Goal: Transaction & Acquisition: Purchase product/service

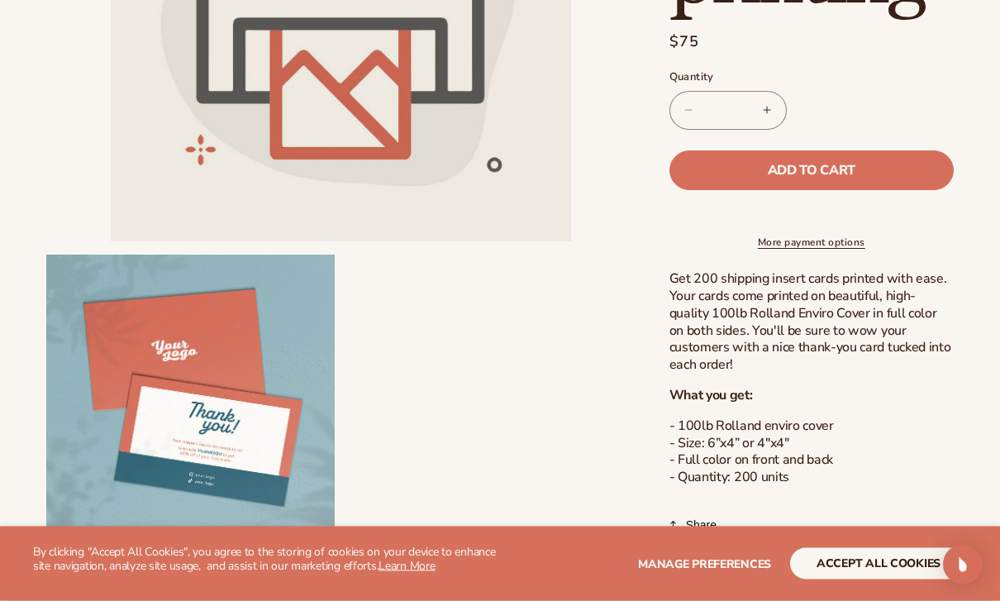
scroll to position [354, 0]
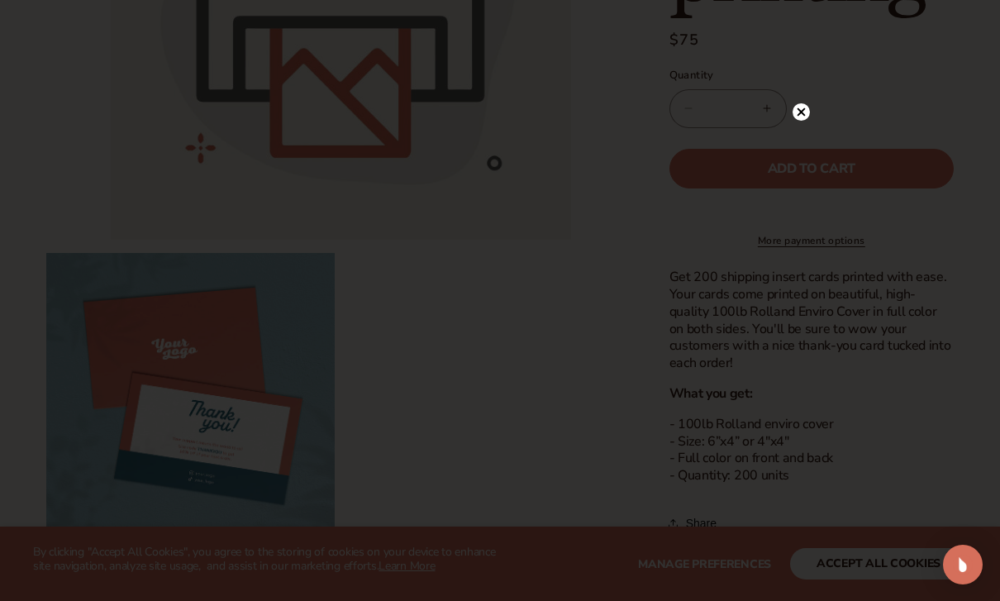
click at [799, 121] on circle at bounding box center [801, 111] width 17 height 17
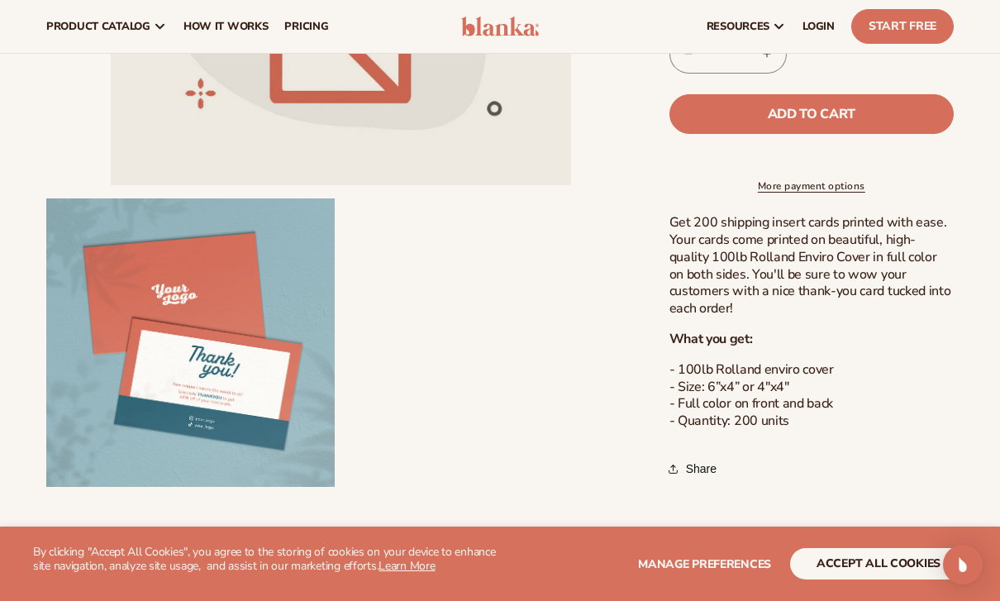
scroll to position [0, 0]
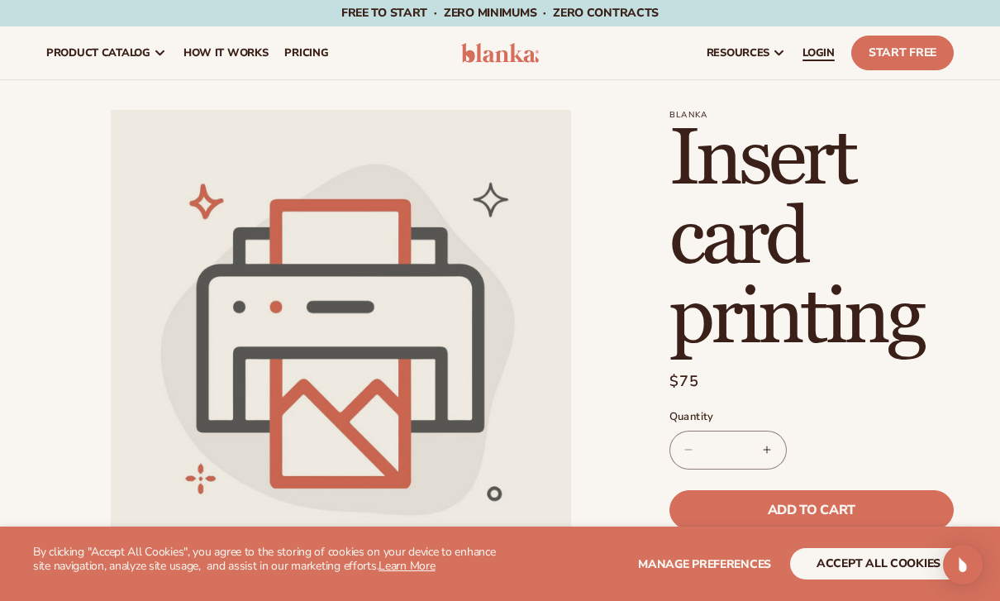
click at [824, 53] on span "LOGIN" at bounding box center [819, 52] width 32 height 13
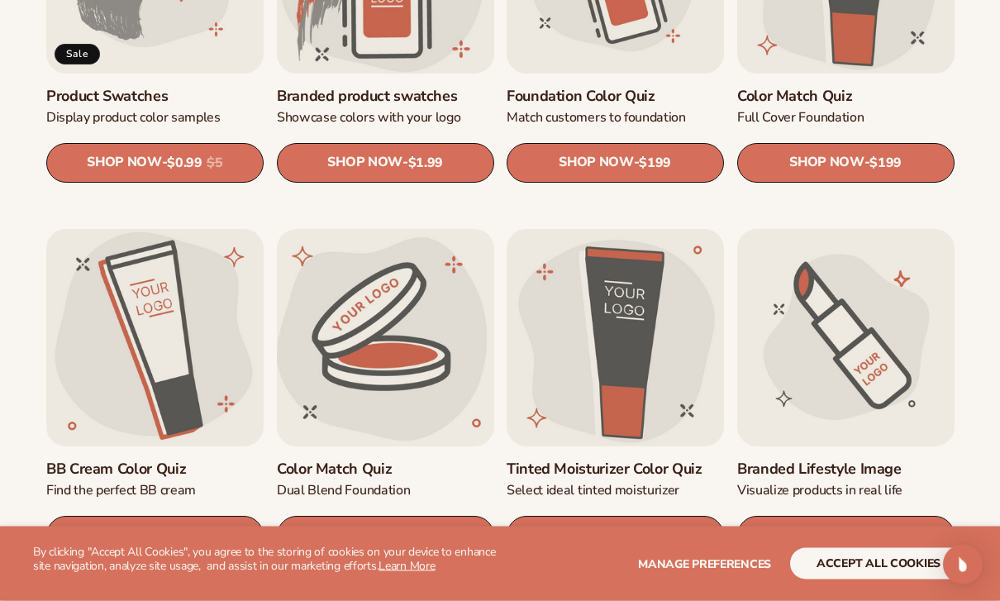
scroll to position [1089, 0]
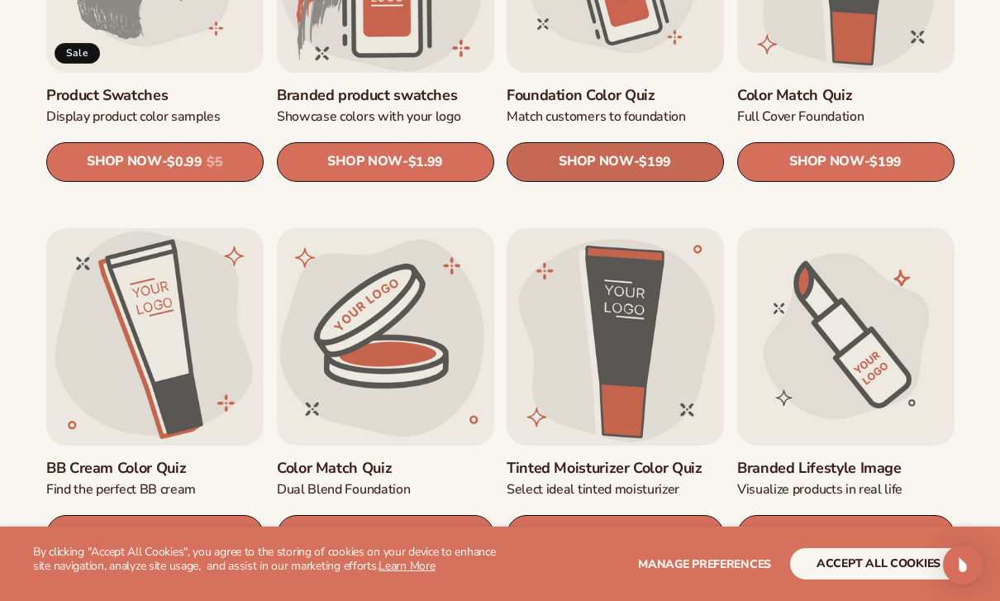
click at [640, 156] on link "SHOP NOW - Regular price $199 Sale price $199 Regular price Unit price / per" at bounding box center [615, 162] width 217 height 40
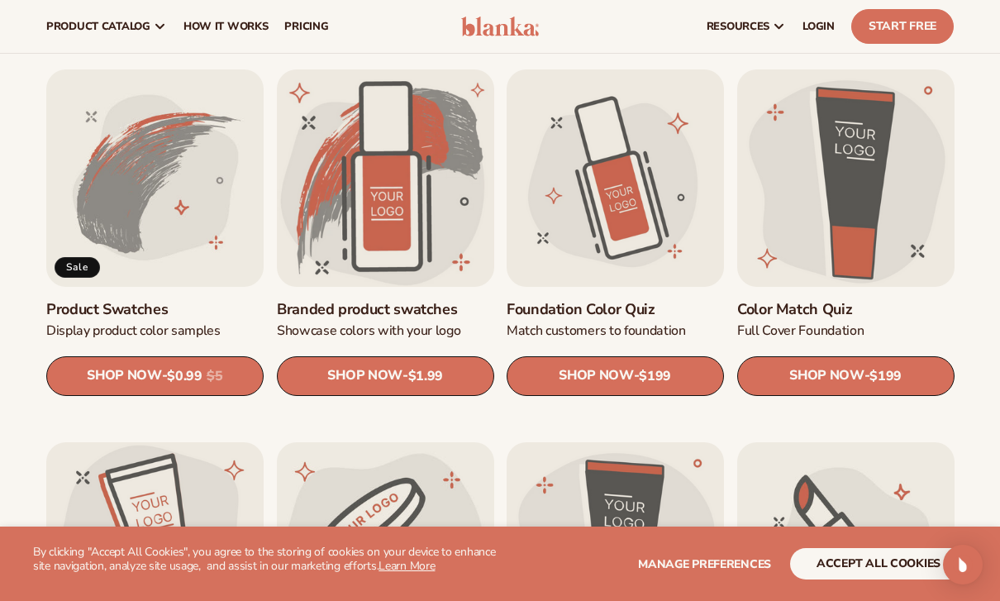
scroll to position [874, 0]
click at [622, 373] on span "SHOP NOW" at bounding box center [596, 377] width 74 height 16
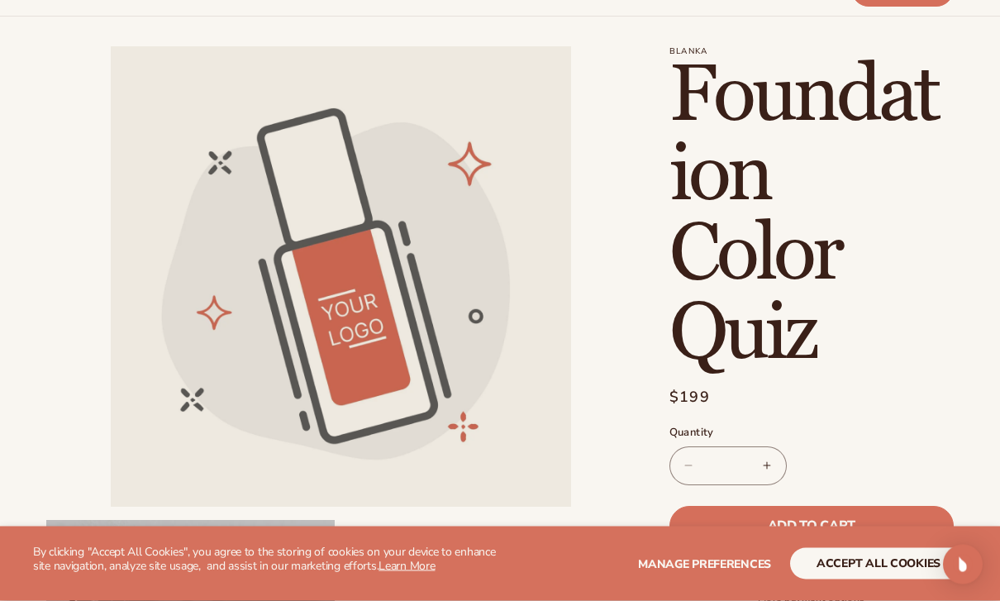
scroll to position [93, 0]
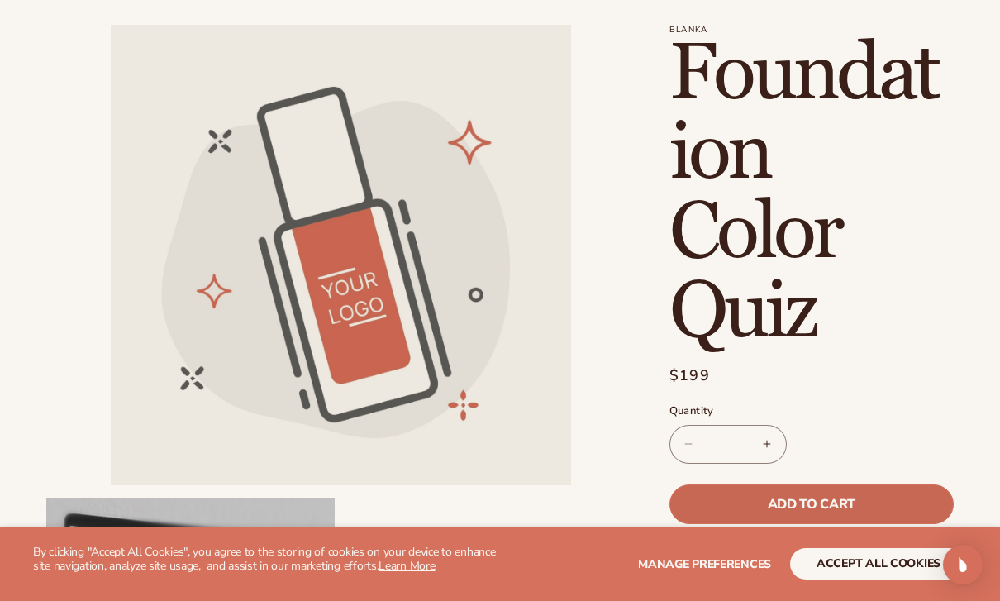
click at [816, 510] on span "Add to cart" at bounding box center [812, 504] width 88 height 13
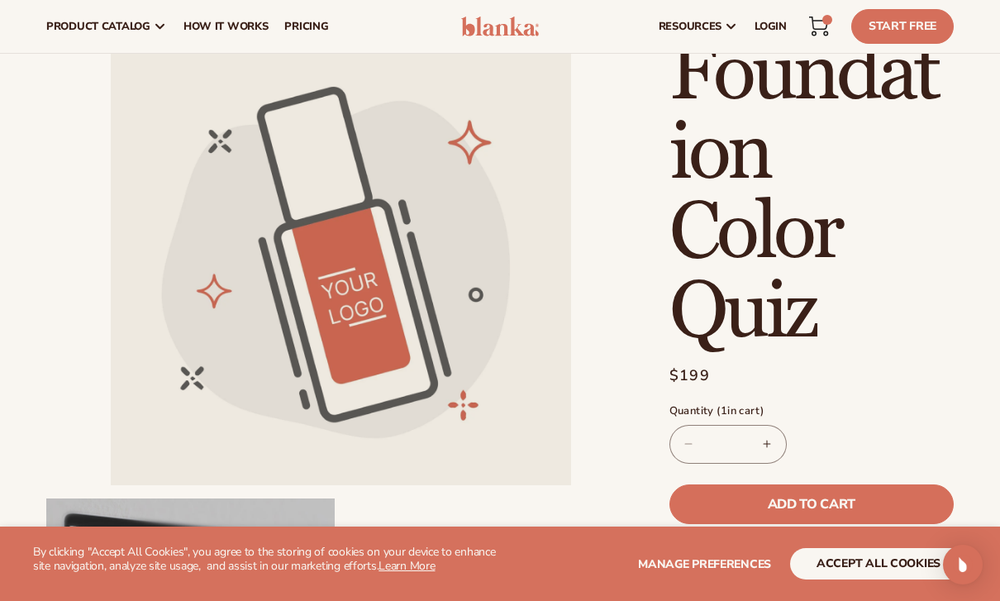
click at [819, 26] on icon at bounding box center [819, 27] width 20 height 20
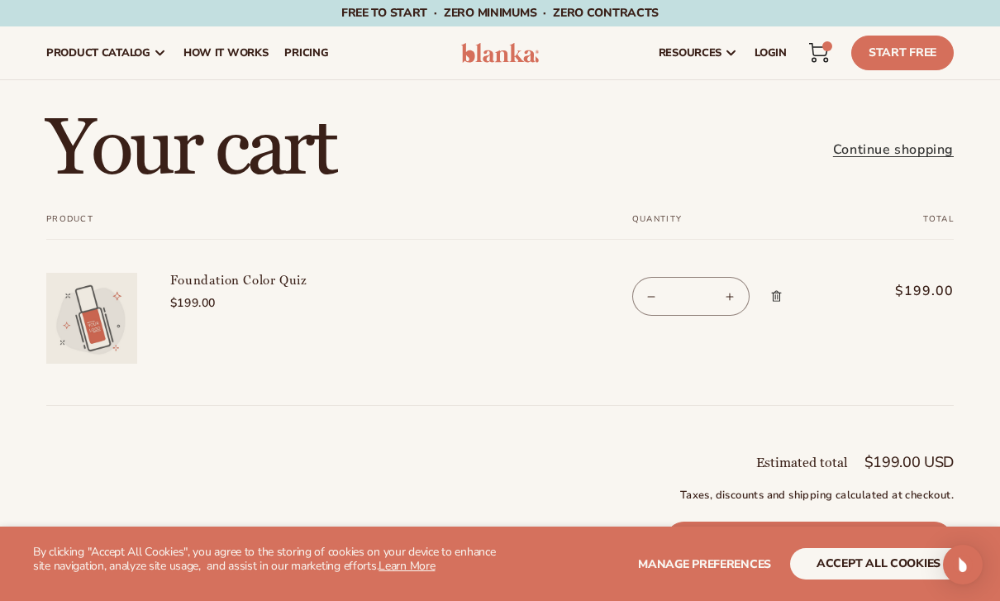
click at [821, 55] on icon at bounding box center [819, 50] width 18 height 12
